Goal: Task Accomplishment & Management: Manage account settings

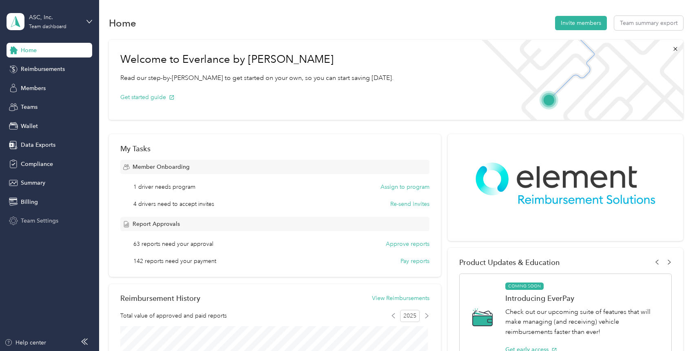
click at [40, 218] on span "Team Settings" at bounding box center [40, 221] width 38 height 9
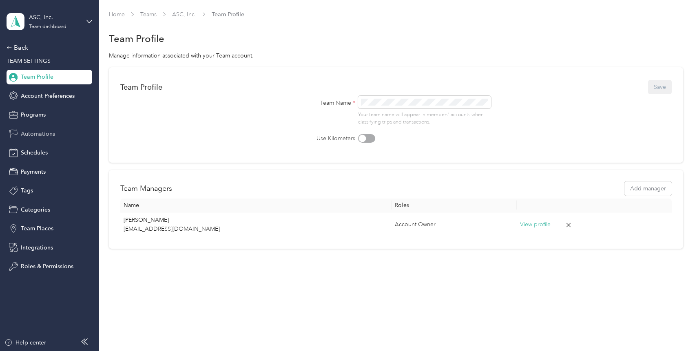
click at [44, 127] on div "Automations" at bounding box center [50, 133] width 86 height 15
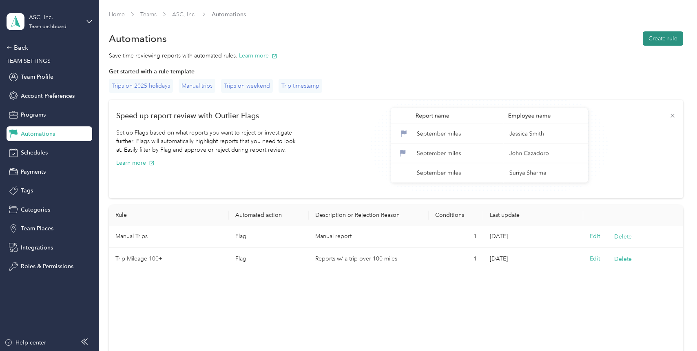
click at [654, 40] on button "Create rule" at bounding box center [663, 38] width 40 height 14
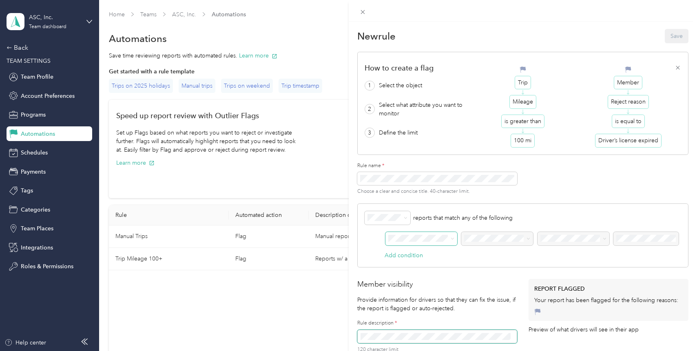
click at [406, 234] on span at bounding box center [421, 239] width 72 height 14
click at [410, 269] on li "Submitter" at bounding box center [422, 267] width 72 height 14
click at [504, 242] on span at bounding box center [497, 239] width 72 height 14
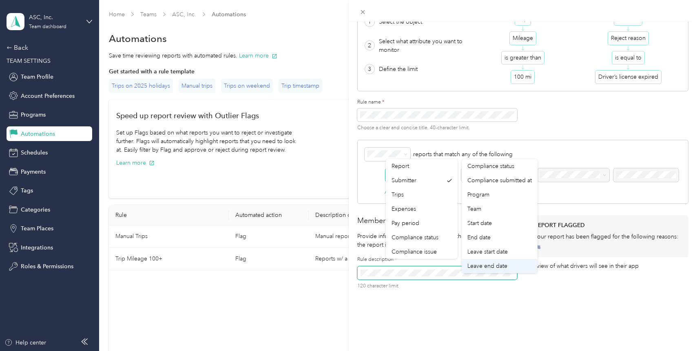
scroll to position [88, 0]
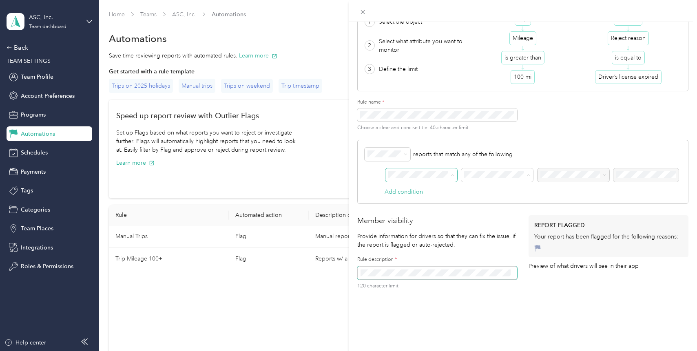
click at [427, 184] on ol "Report Submitter Trips Expenses Pay period Compliance status Compliance issue" at bounding box center [422, 209] width 72 height 100
click at [482, 176] on div "AND" at bounding box center [523, 178] width 317 height 20
click at [307, 177] on div "New rule Save How to create a flag 1 Select the object 2 Select what attribute …" at bounding box center [348, 175] width 697 height 351
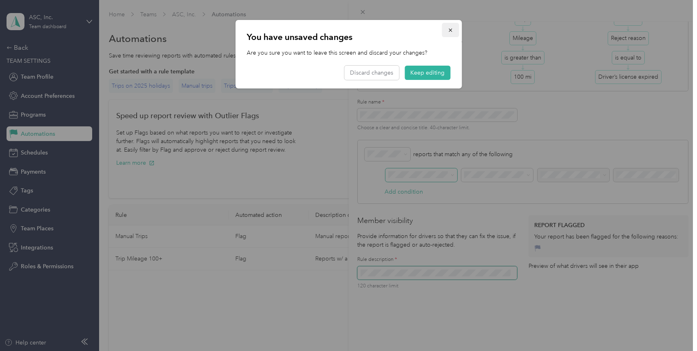
click at [447, 32] on icon "button" at bounding box center [450, 30] width 6 height 6
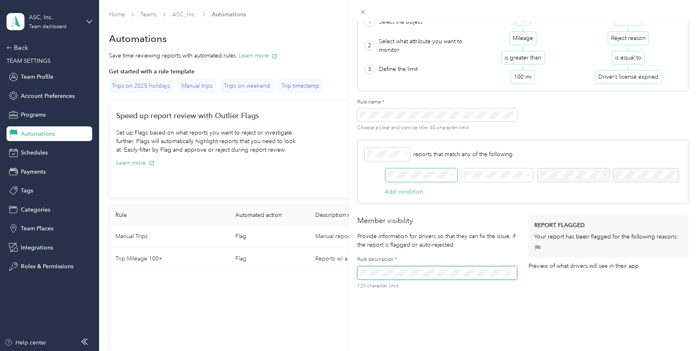
click at [23, 50] on div "New rule Save How to create a flag 1 Select the object 2 Select what attribute …" at bounding box center [348, 175] width 697 height 351
click at [20, 44] on div at bounding box center [348, 175] width 697 height 351
click at [18, 49] on div "New rule Save How to create a flag 1 Select the object 2 Select what attribute …" at bounding box center [348, 175] width 697 height 351
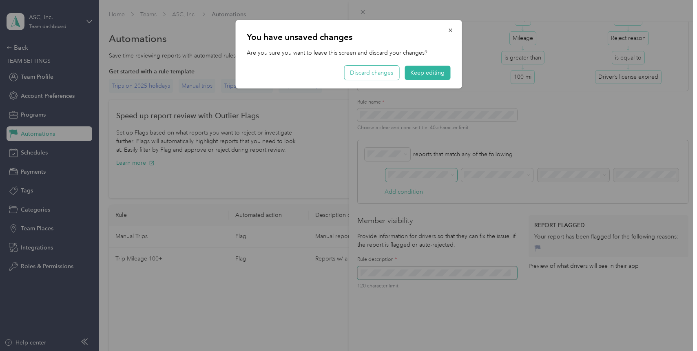
click at [362, 70] on button "Discard changes" at bounding box center [371, 73] width 55 height 14
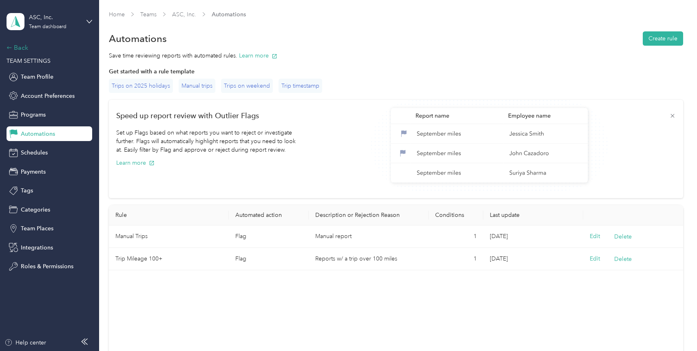
click at [19, 47] on div "Back" at bounding box center [48, 48] width 82 height 10
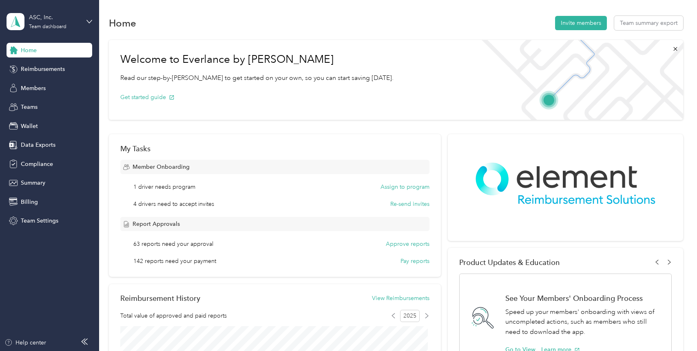
click at [29, 55] on div "Home" at bounding box center [50, 50] width 86 height 15
click at [30, 221] on span "Team Settings" at bounding box center [40, 221] width 38 height 9
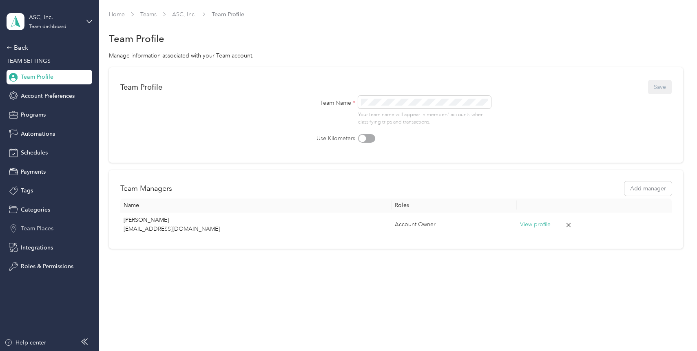
click at [39, 230] on span "Team Places" at bounding box center [37, 228] width 33 height 9
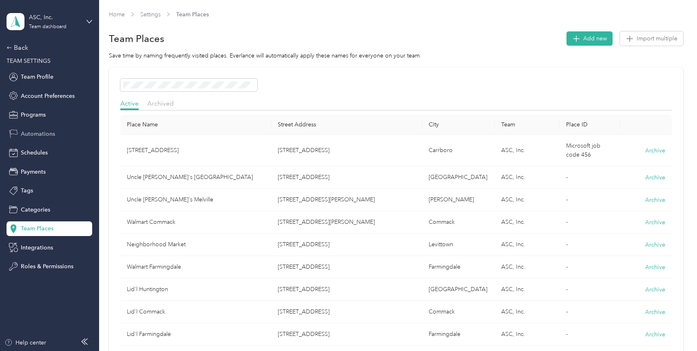
click at [28, 138] on span "Automations" at bounding box center [38, 134] width 34 height 9
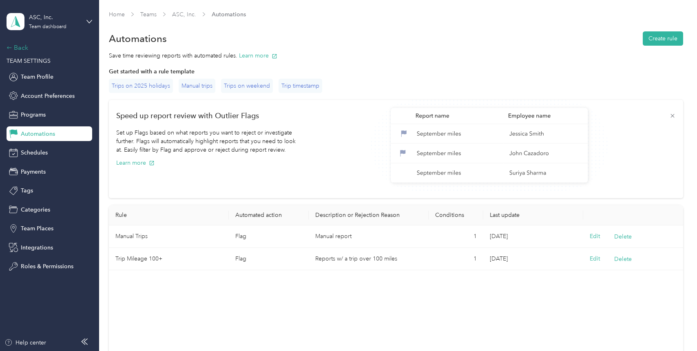
click at [21, 44] on div "Back" at bounding box center [48, 48] width 82 height 10
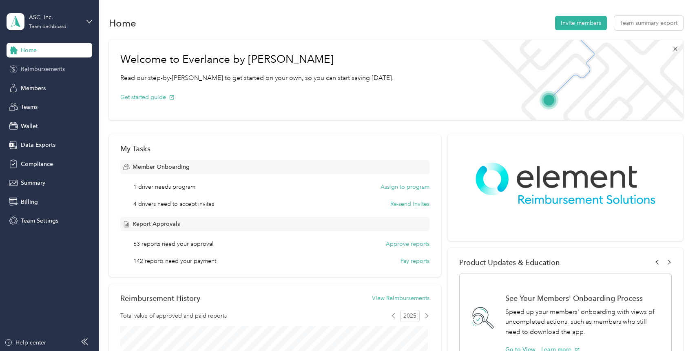
click at [32, 71] on span "Reimbursements" at bounding box center [43, 69] width 44 height 9
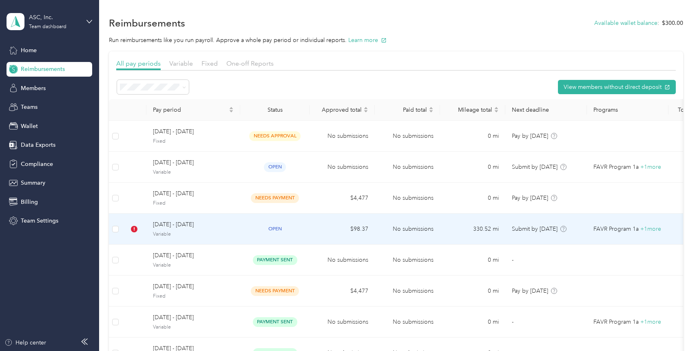
click at [232, 230] on div "September 1 - 30, 2025 Variable" at bounding box center [193, 229] width 81 height 18
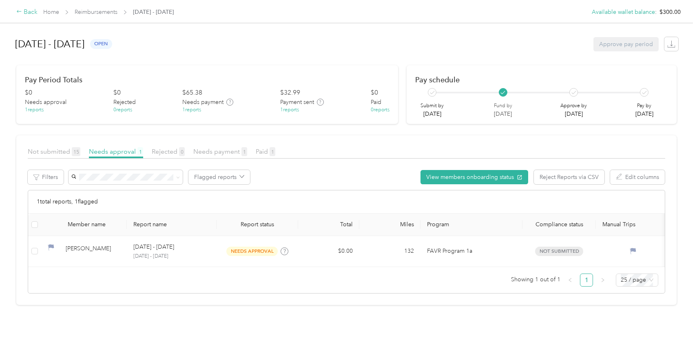
click at [29, 13] on div "Back" at bounding box center [26, 12] width 21 height 10
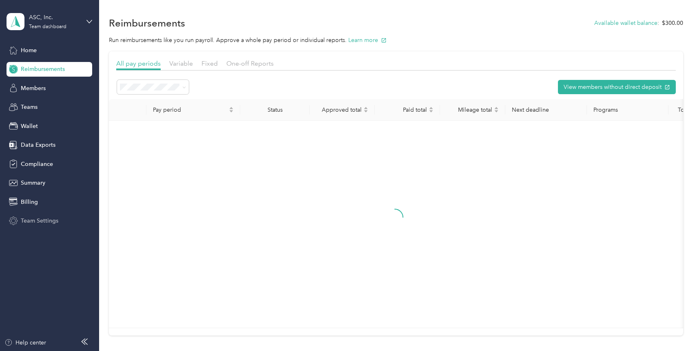
click at [45, 222] on span "Team Settings" at bounding box center [40, 221] width 38 height 9
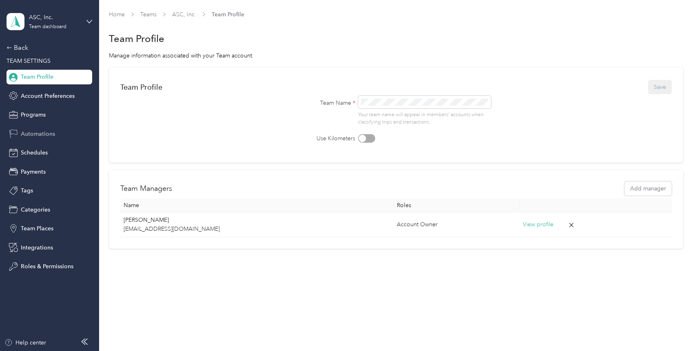
click at [31, 135] on span "Automations" at bounding box center [38, 134] width 34 height 9
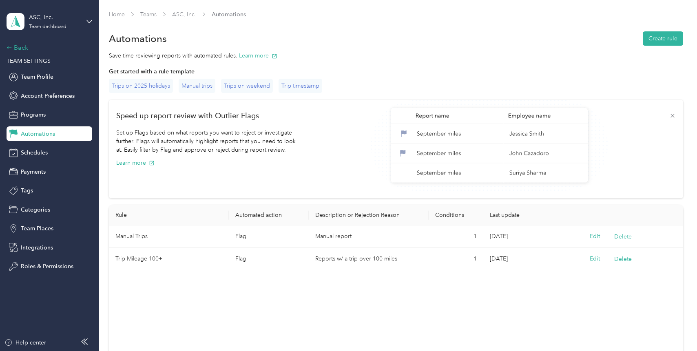
click at [19, 47] on div "Back" at bounding box center [48, 48] width 82 height 10
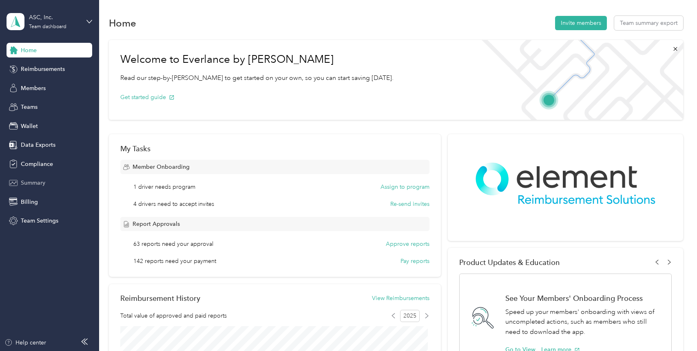
click at [24, 186] on span "Summary" at bounding box center [33, 183] width 24 height 9
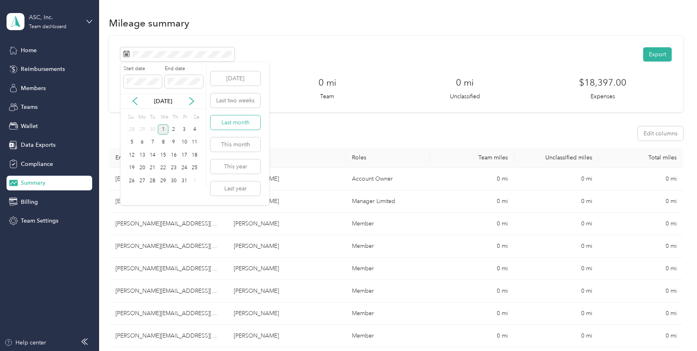
click at [239, 126] on button "Last month" at bounding box center [235, 122] width 50 height 14
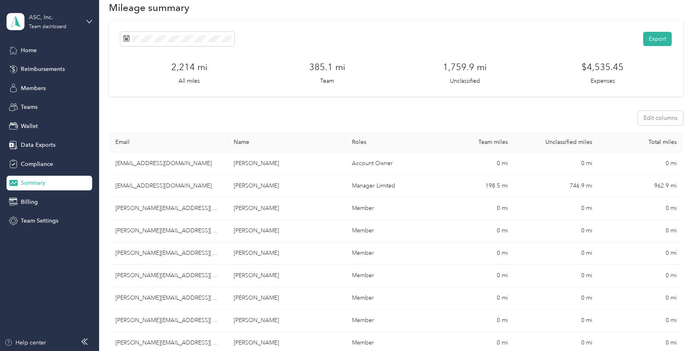
scroll to position [18, 0]
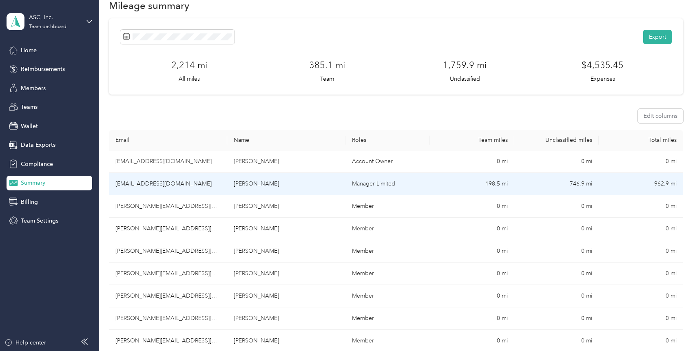
click at [489, 182] on td "198.5 mi" at bounding box center [472, 184] width 84 height 22
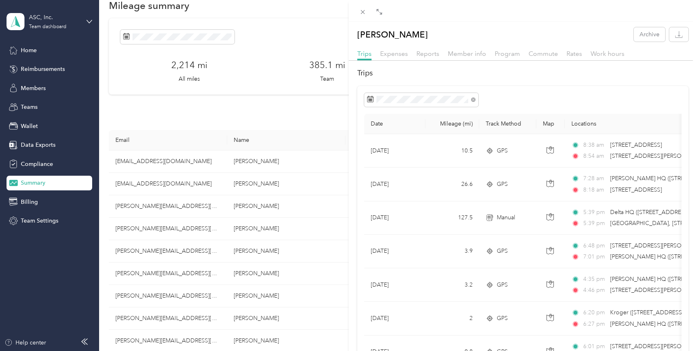
click at [275, 113] on div "Caitlin Collord Archive Trips Expenses Reports Member info Program Commute Rate…" at bounding box center [348, 175] width 697 height 351
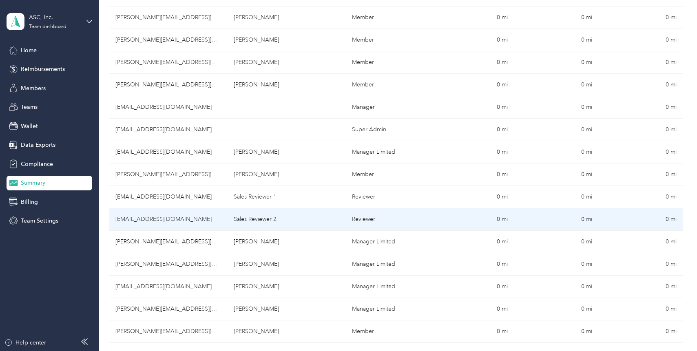
scroll to position [523, 0]
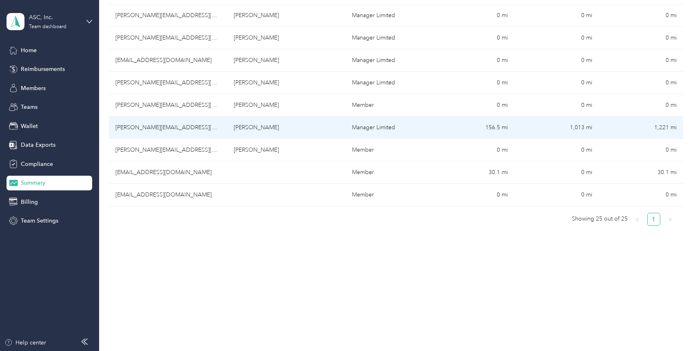
click at [492, 128] on td "156.5 mi" at bounding box center [472, 128] width 84 height 22
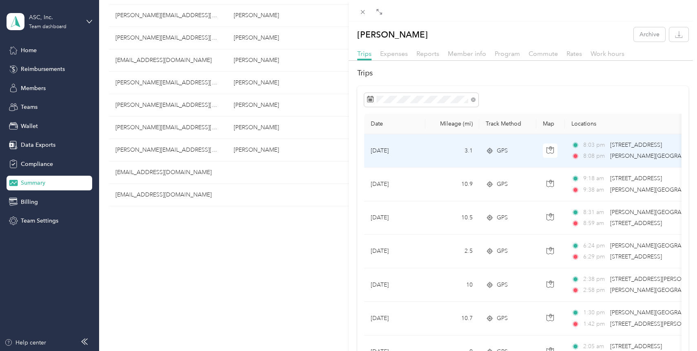
click at [435, 153] on td "3.1" at bounding box center [452, 150] width 54 height 33
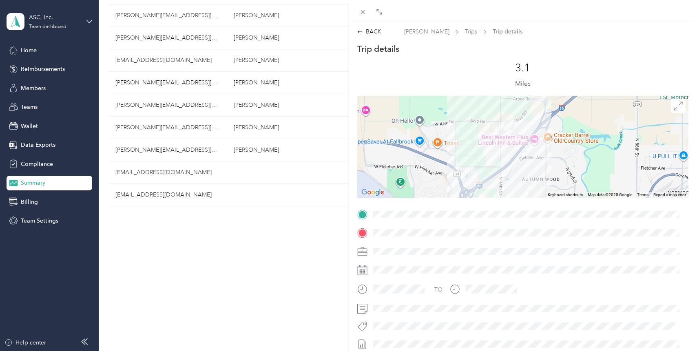
drag, startPoint x: 542, startPoint y: 141, endPoint x: 556, endPoint y: 183, distance: 44.2
click at [556, 183] on div at bounding box center [523, 147] width 332 height 102
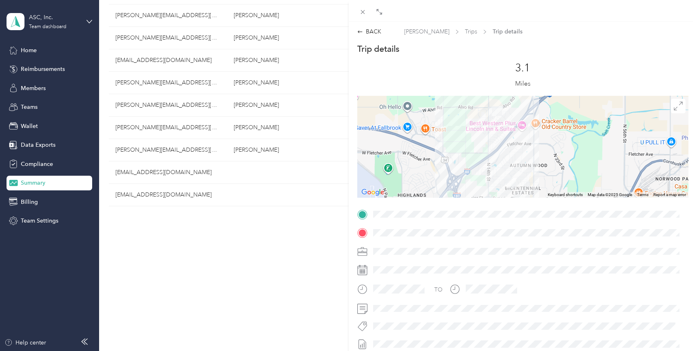
drag, startPoint x: 548, startPoint y: 176, endPoint x: 535, endPoint y: 159, distance: 21.0
click at [535, 159] on div at bounding box center [523, 147] width 332 height 102
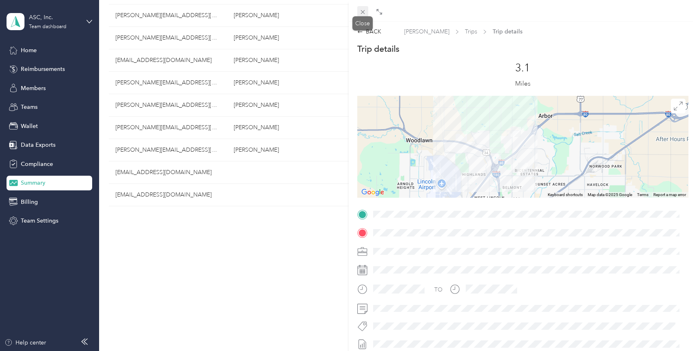
click at [363, 14] on icon at bounding box center [362, 12] width 7 height 7
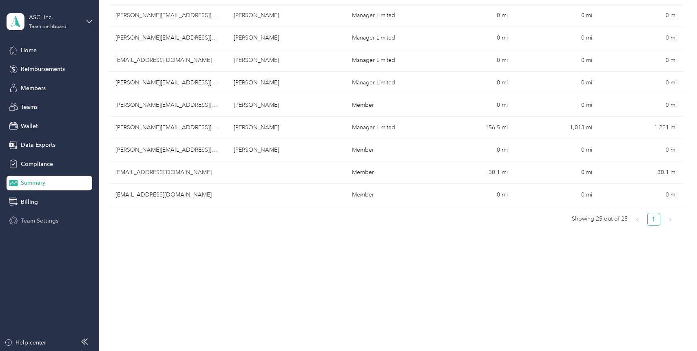
click at [15, 219] on icon at bounding box center [13, 221] width 9 height 9
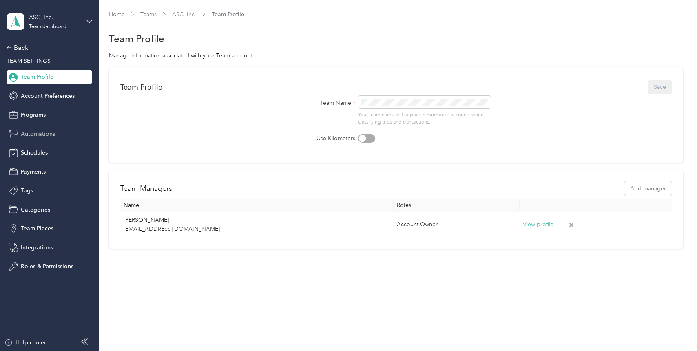
click at [36, 133] on span "Automations" at bounding box center [38, 134] width 34 height 9
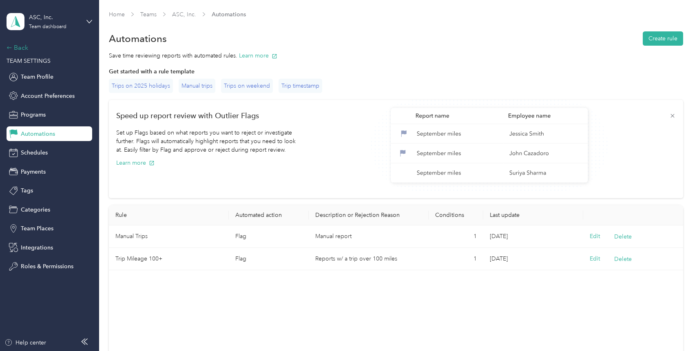
click at [20, 48] on div "Back" at bounding box center [48, 48] width 82 height 10
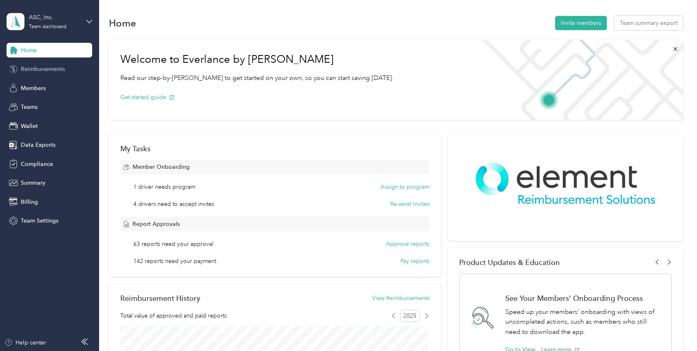
click at [32, 68] on span "Reimbursements" at bounding box center [43, 69] width 44 height 9
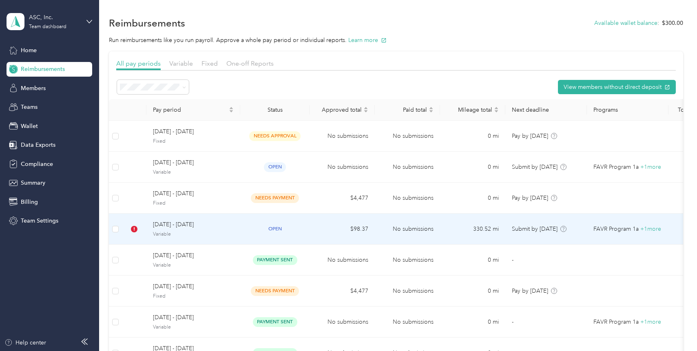
click at [222, 231] on span "Variable" at bounding box center [193, 234] width 81 height 7
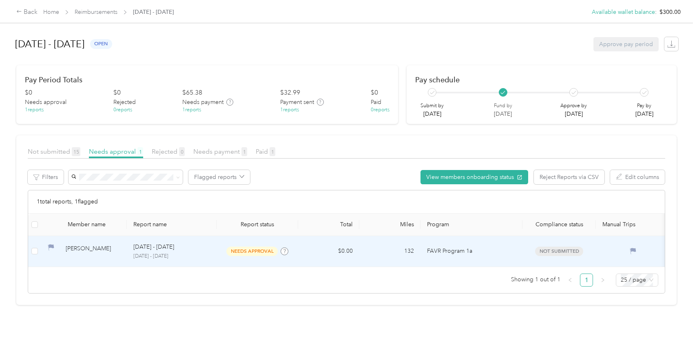
click at [198, 250] on div "Sep 1 - 30, 2025" at bounding box center [171, 247] width 77 height 9
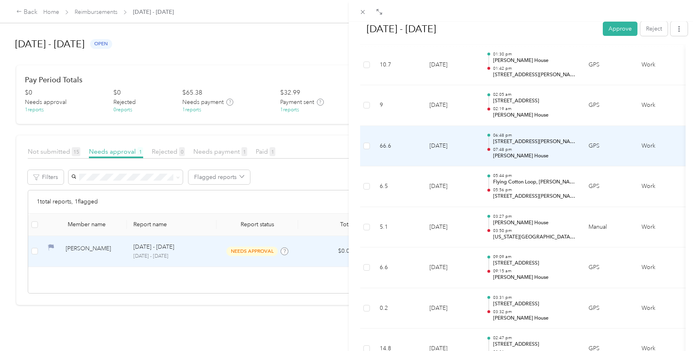
scroll to position [342, 0]
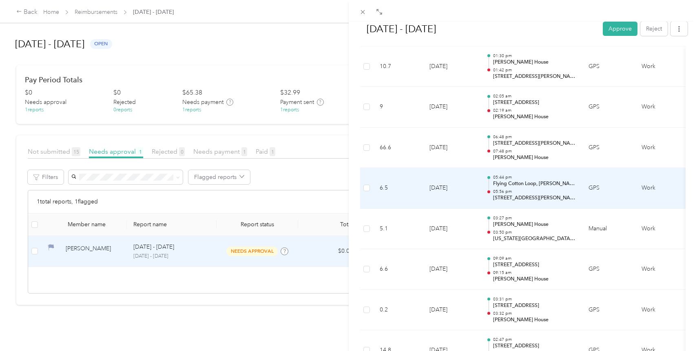
click at [404, 193] on td "6.5" at bounding box center [398, 188] width 50 height 41
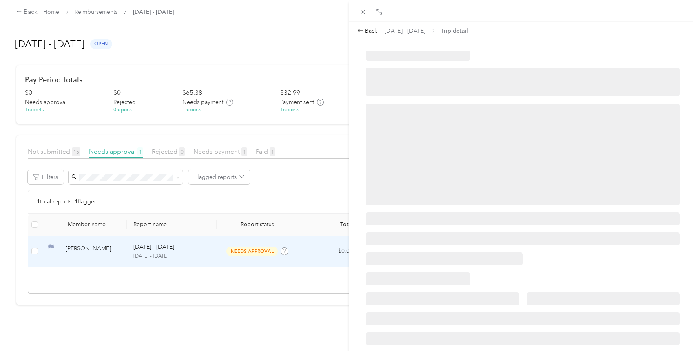
scroll to position [0, 0]
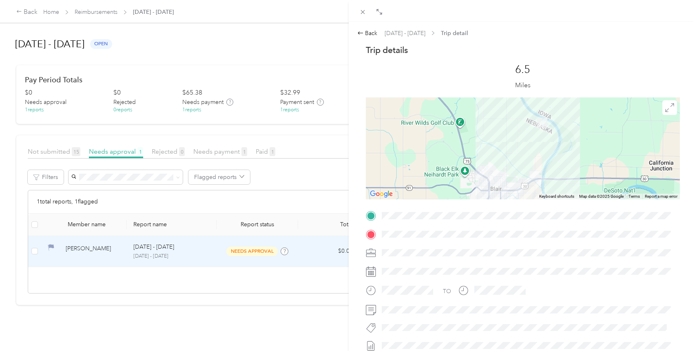
drag, startPoint x: 542, startPoint y: 137, endPoint x: 534, endPoint y: 177, distance: 41.2
click at [532, 180] on div at bounding box center [523, 148] width 315 height 102
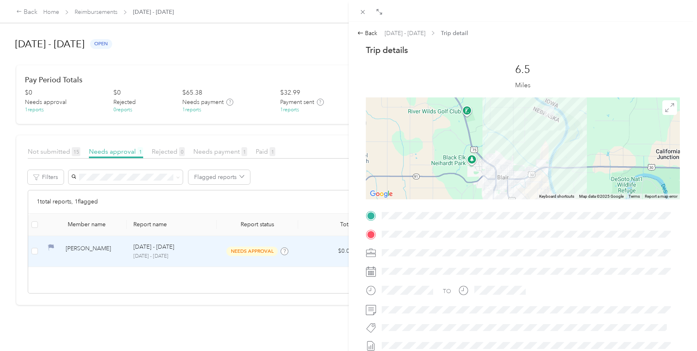
drag, startPoint x: 528, startPoint y: 154, endPoint x: 534, endPoint y: 129, distance: 25.6
click at [534, 129] on div at bounding box center [523, 148] width 315 height 102
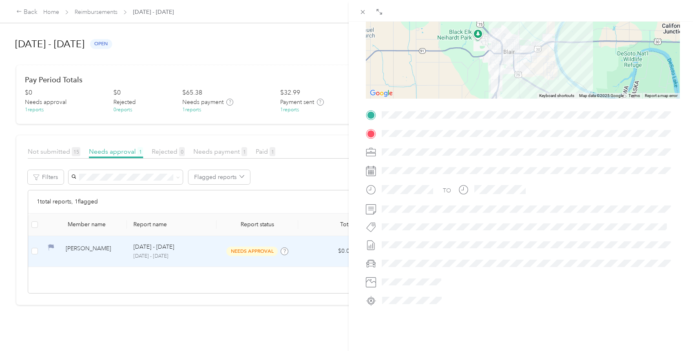
scroll to position [106, 0]
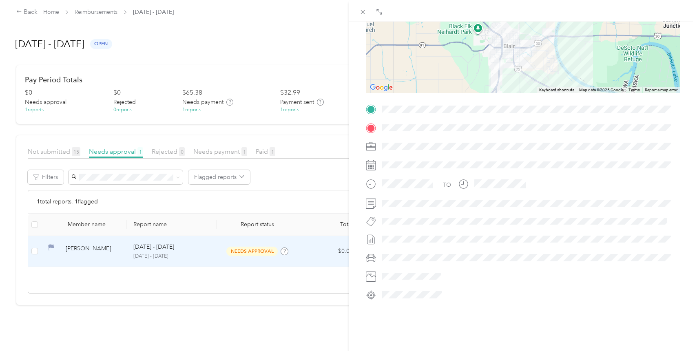
click at [368, 299] on div at bounding box center [523, 294] width 315 height 13
click at [449, 295] on div at bounding box center [529, 294] width 301 height 13
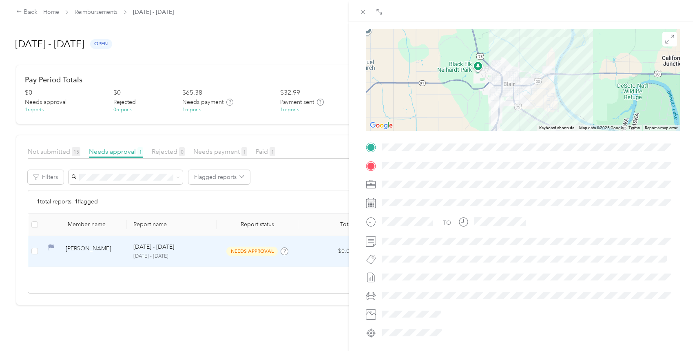
scroll to position [68, 0]
click at [364, 10] on icon at bounding box center [362, 12] width 7 height 7
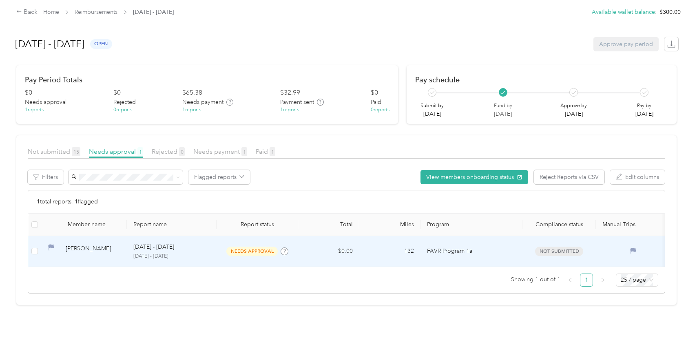
click at [206, 251] on div "Sep 1 - 30, 2025" at bounding box center [171, 247] width 77 height 9
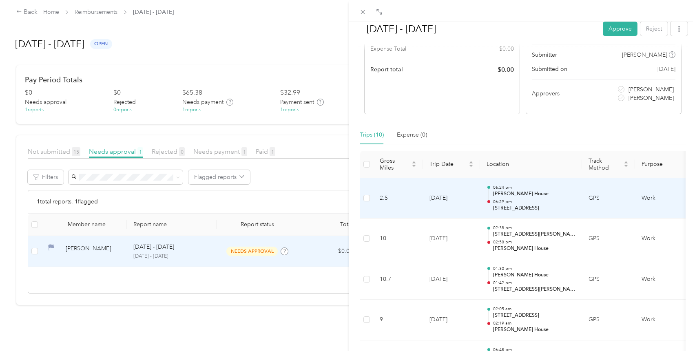
scroll to position [132, 0]
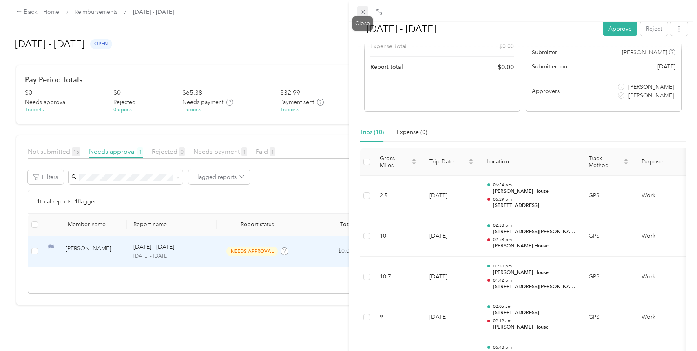
click at [362, 15] on icon at bounding box center [362, 12] width 7 height 7
